Goal: Task Accomplishment & Management: Complete application form

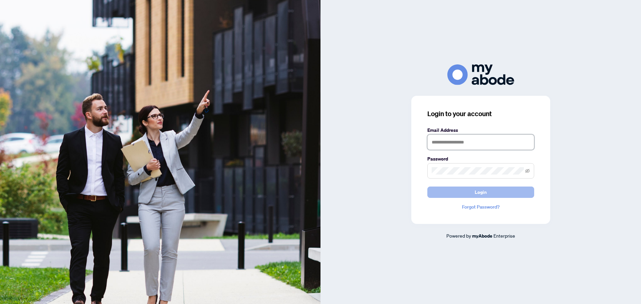
type input "**********"
click at [480, 191] on span "Login" at bounding box center [480, 192] width 12 height 11
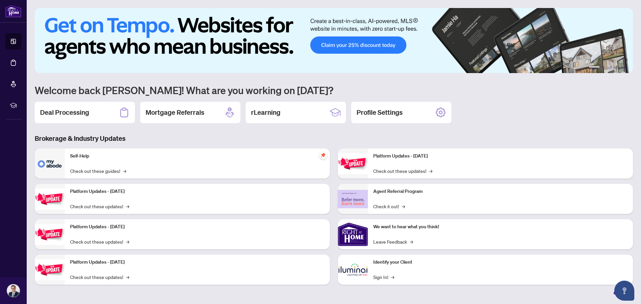
click at [73, 111] on h2 "Deal Processing" at bounding box center [64, 112] width 49 height 9
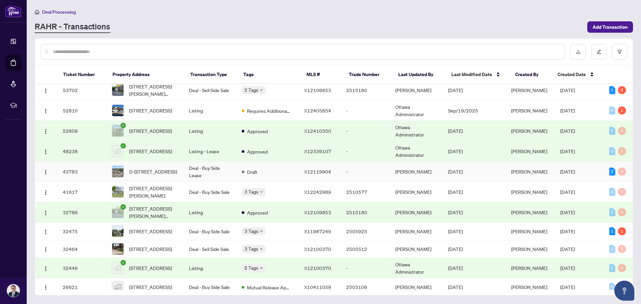
scroll to position [59, 0]
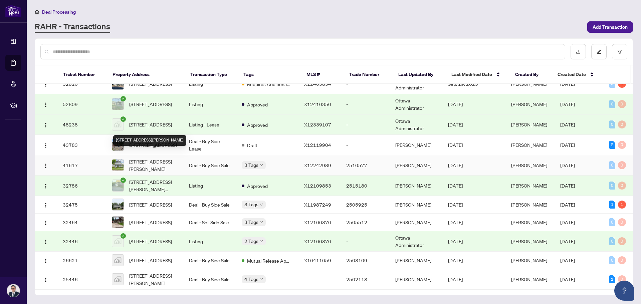
click at [168, 158] on span "33 Hume St, Beachburg, Ontario K0J 1C0, Canada" at bounding box center [153, 165] width 49 height 15
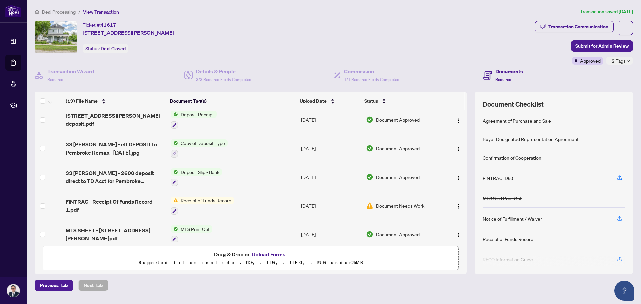
scroll to position [267, 0]
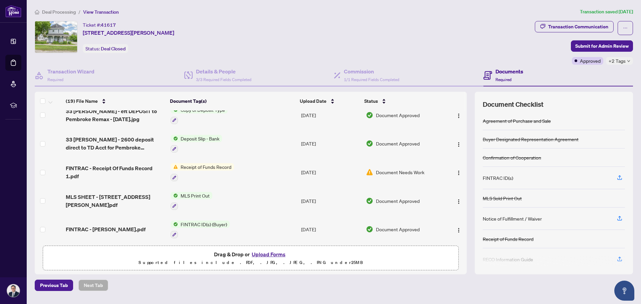
click at [201, 163] on span "Receipt of Funds Record" at bounding box center [206, 166] width 56 height 7
click at [215, 163] on span "Receipt of Funds Record" at bounding box center [206, 166] width 56 height 7
click at [198, 163] on span "Receipt of Funds Record" at bounding box center [206, 166] width 56 height 7
click at [177, 173] on div at bounding box center [201, 177] width 63 height 8
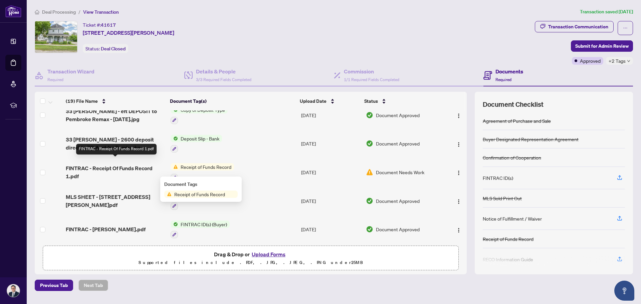
click at [137, 164] on span "FINTRAC - Receipt Of Funds Record 1.pdf" at bounding box center [115, 172] width 99 height 16
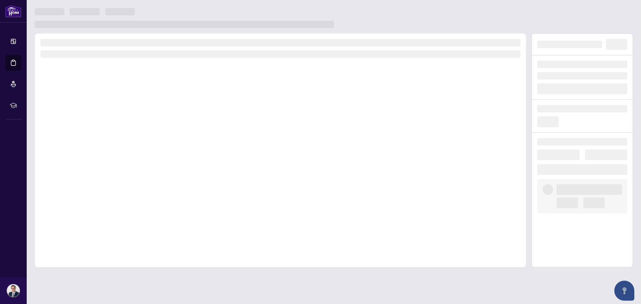
click at [137, 161] on div at bounding box center [280, 150] width 491 height 234
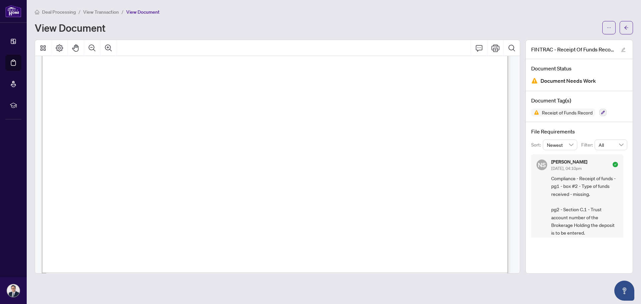
scroll to position [2259, 0]
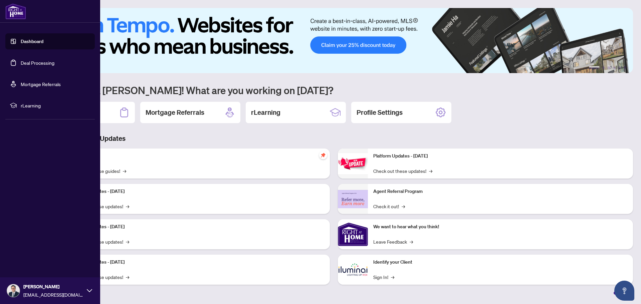
click at [32, 43] on link "Dashboard" at bounding box center [32, 41] width 23 height 6
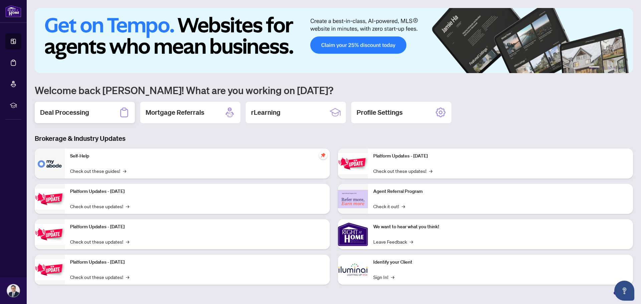
click at [102, 113] on div "Deal Processing" at bounding box center [85, 112] width 100 height 21
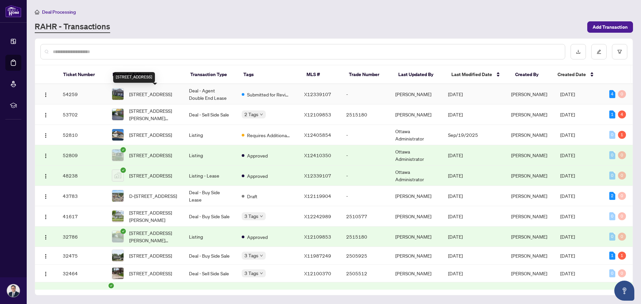
click at [168, 92] on span "[STREET_ADDRESS]" at bounding box center [150, 93] width 43 height 7
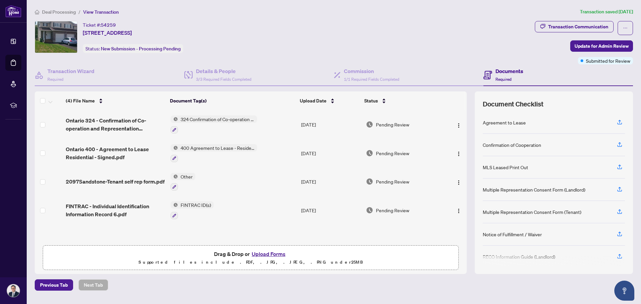
click at [262, 253] on button "Upload Forms" at bounding box center [269, 254] width 38 height 9
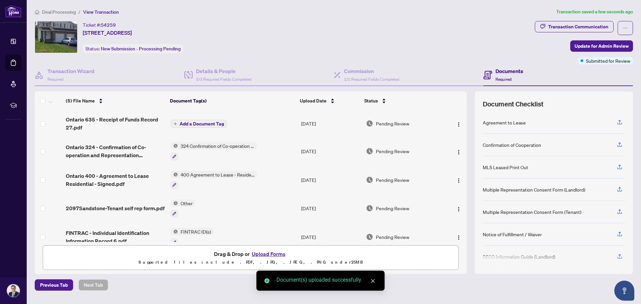
click at [198, 123] on span "Add a Document Tag" at bounding box center [201, 123] width 44 height 5
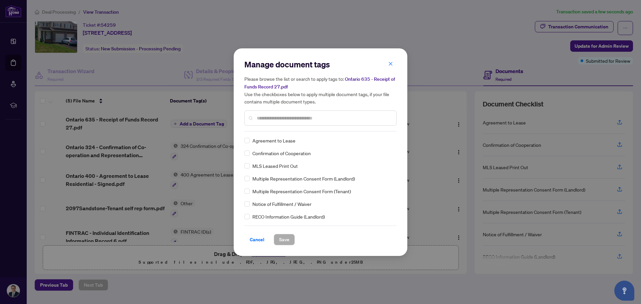
click at [258, 116] on input "text" at bounding box center [324, 117] width 134 height 7
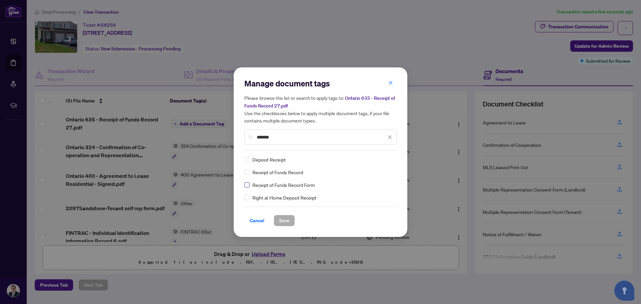
type input "*******"
click at [286, 221] on span "Save" at bounding box center [284, 220] width 10 height 11
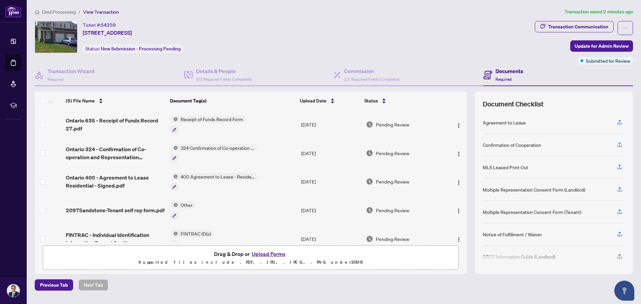
click at [261, 255] on button "Upload Forms" at bounding box center [269, 254] width 38 height 9
click at [263, 252] on button "Upload Forms" at bounding box center [269, 254] width 38 height 9
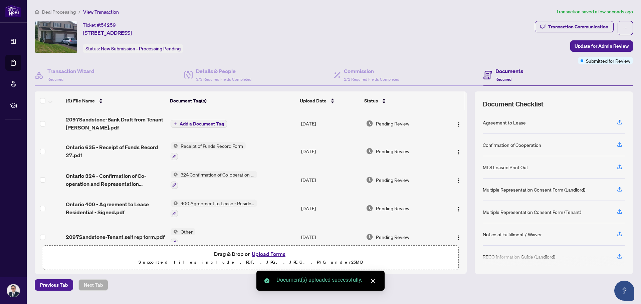
click at [204, 122] on span "Add a Document Tag" at bounding box center [201, 123] width 44 height 5
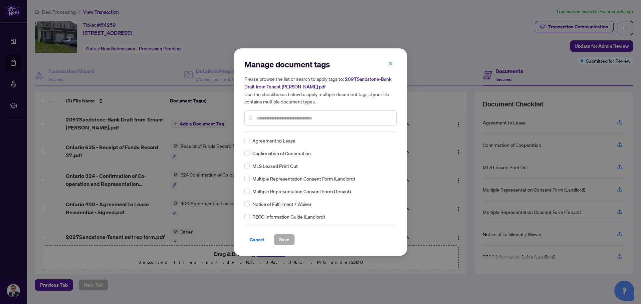
click at [258, 116] on input "text" at bounding box center [324, 117] width 134 height 7
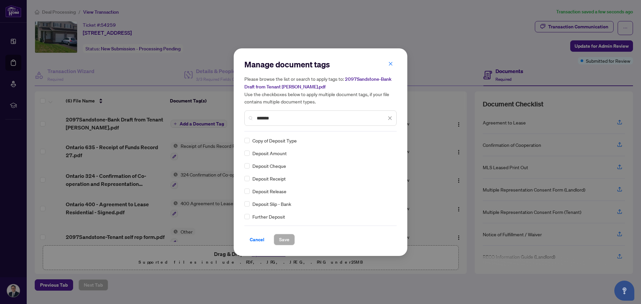
type input "*******"
click at [290, 238] on button "Save" at bounding box center [284, 239] width 21 height 11
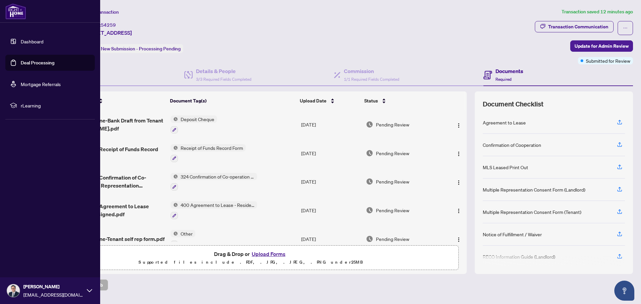
click at [30, 43] on link "Dashboard" at bounding box center [32, 41] width 23 height 6
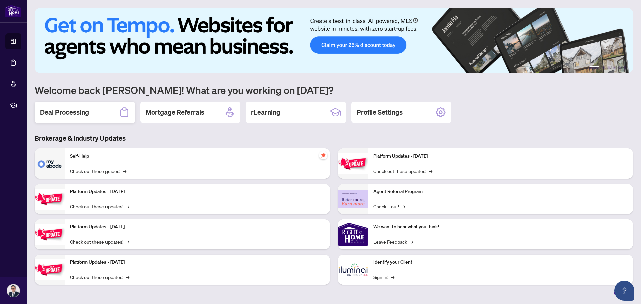
click at [61, 108] on h2 "Deal Processing" at bounding box center [64, 112] width 49 height 9
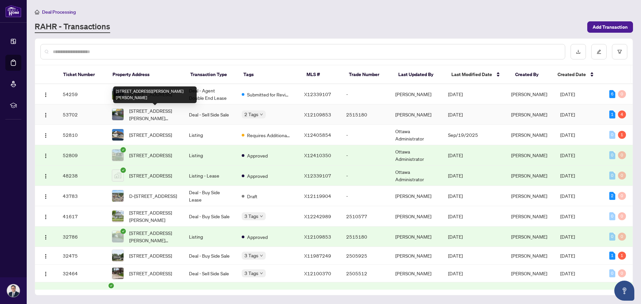
click at [166, 110] on span "72 Kelly St, Barry's Bay, Ontario K0J 1B0, Canada" at bounding box center [153, 114] width 49 height 15
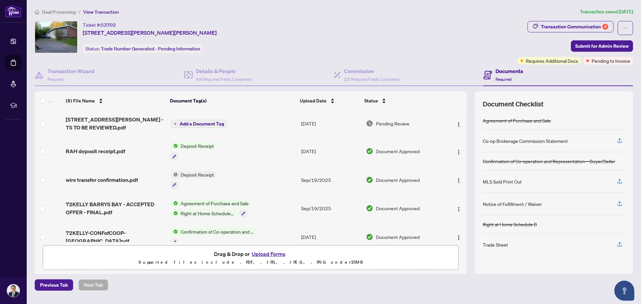
click at [265, 253] on button "Upload Forms" at bounding box center [269, 254] width 38 height 9
click at [268, 254] on button "Upload Forms" at bounding box center [269, 254] width 38 height 9
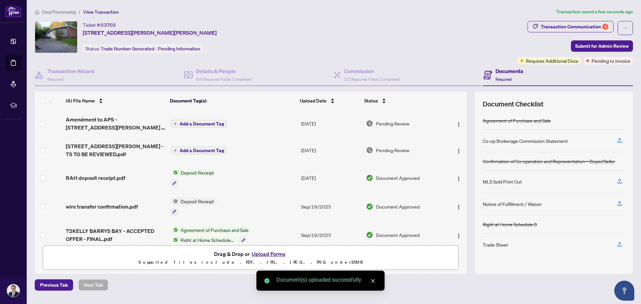
click at [201, 122] on span "Add a Document Tag" at bounding box center [201, 123] width 44 height 5
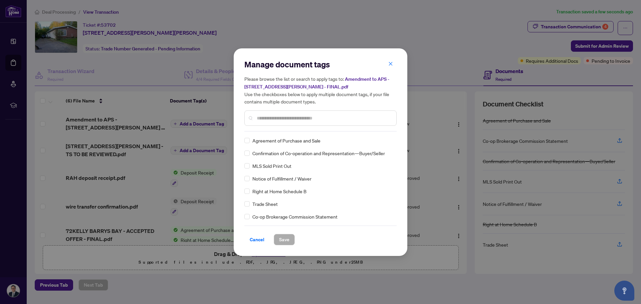
click at [257, 115] on input "text" at bounding box center [324, 117] width 134 height 7
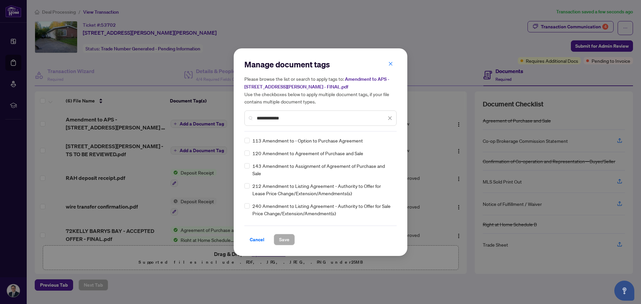
type input "**********"
click at [286, 239] on span "Save" at bounding box center [284, 239] width 10 height 11
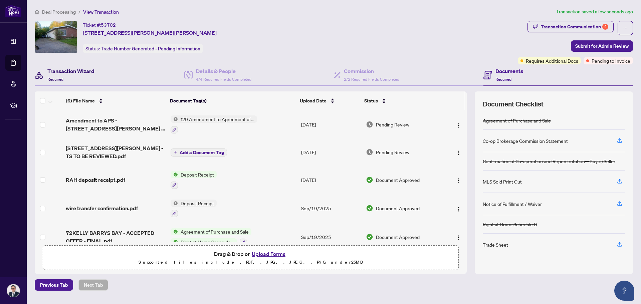
click at [64, 76] on div "Transaction Wizard Required" at bounding box center [70, 75] width 47 height 16
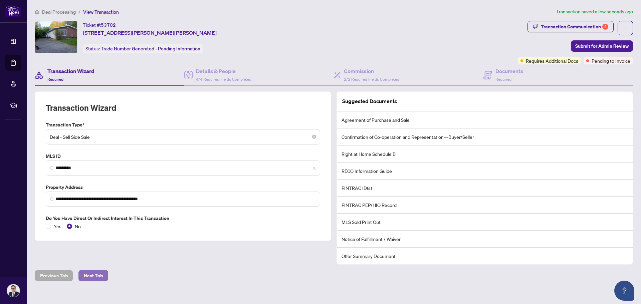
click at [96, 277] on span "Next Tab" at bounding box center [93, 275] width 19 height 11
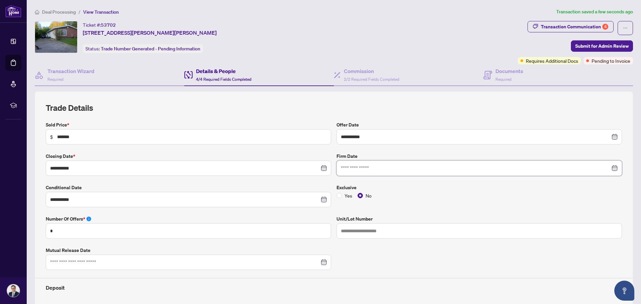
click at [350, 169] on input at bounding box center [475, 167] width 269 height 7
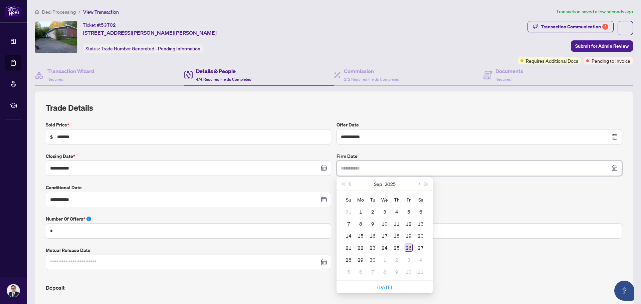
type input "**********"
click at [408, 248] on div "26" at bounding box center [408, 248] width 8 height 8
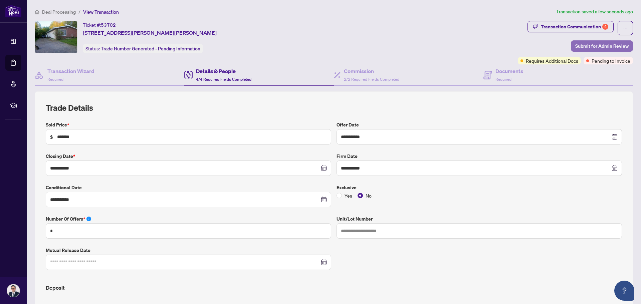
click at [580, 45] on span "Submit for Admin Review" at bounding box center [601, 46] width 53 height 11
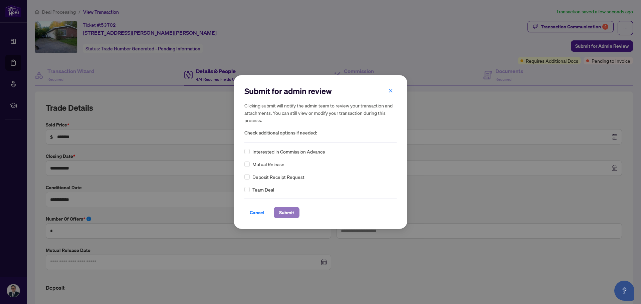
click at [293, 214] on span "Submit" at bounding box center [286, 212] width 15 height 11
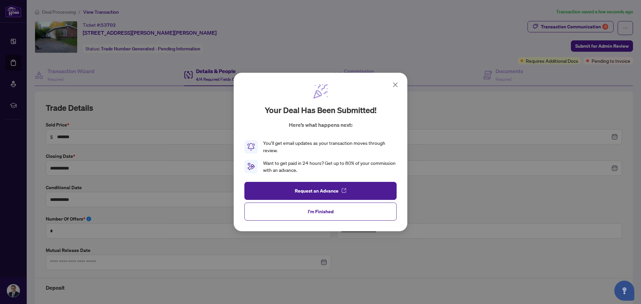
click at [395, 81] on icon at bounding box center [395, 85] width 8 height 8
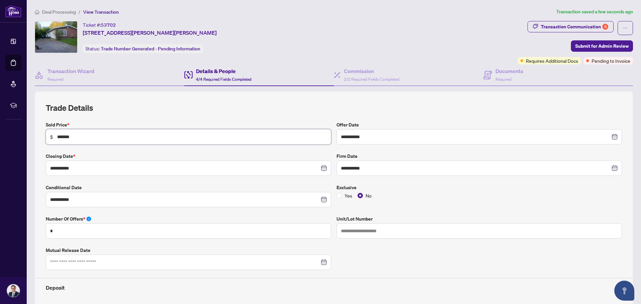
click at [82, 136] on input "*******" at bounding box center [192, 136] width 270 height 7
type input "*******"
click at [588, 45] on span "Submit for Admin Review" at bounding box center [601, 46] width 53 height 11
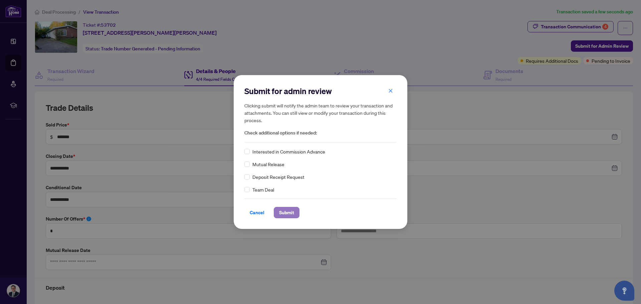
click at [287, 213] on span "Submit" at bounding box center [286, 212] width 15 height 11
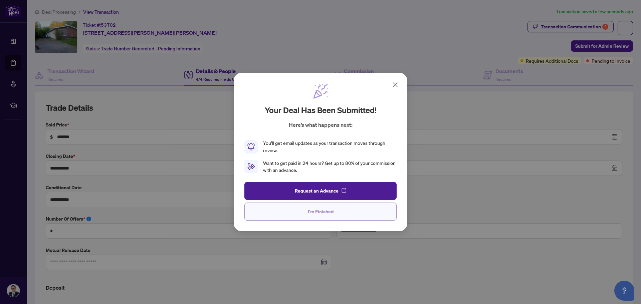
click at [303, 215] on button "I'm Finished" at bounding box center [320, 211] width 152 height 18
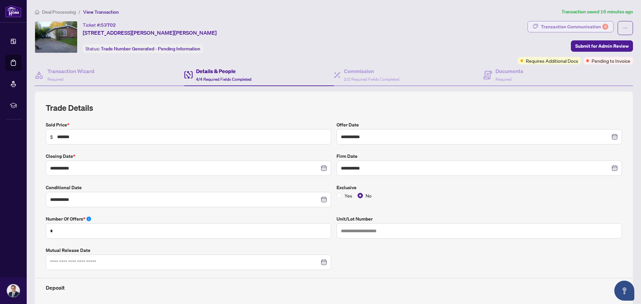
click at [574, 27] on div "Transaction Communication 4" at bounding box center [573, 26] width 67 height 11
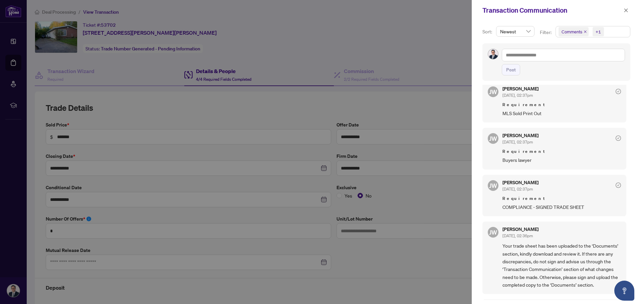
scroll to position [67, 0]
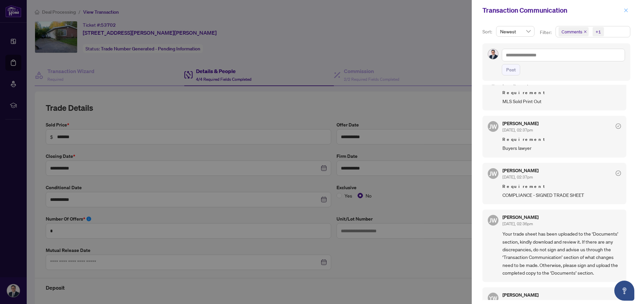
click at [626, 10] on icon "close" at bounding box center [626, 10] width 4 height 4
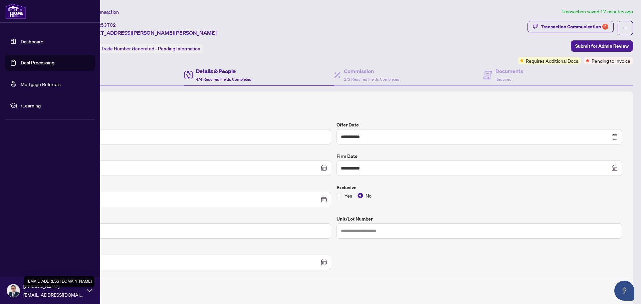
click at [38, 292] on span "mikenevillebroker@gmail.com" at bounding box center [53, 294] width 60 height 7
click at [24, 248] on span "Logout" at bounding box center [26, 251] width 15 height 11
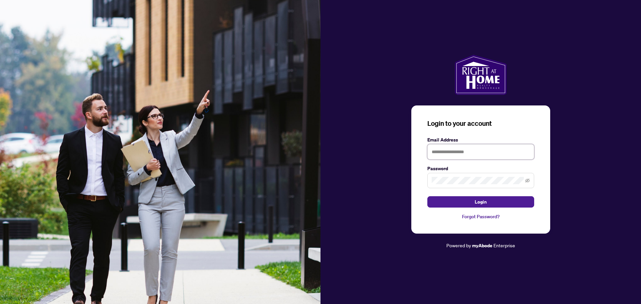
type input "**********"
